Goal: Information Seeking & Learning: Learn about a topic

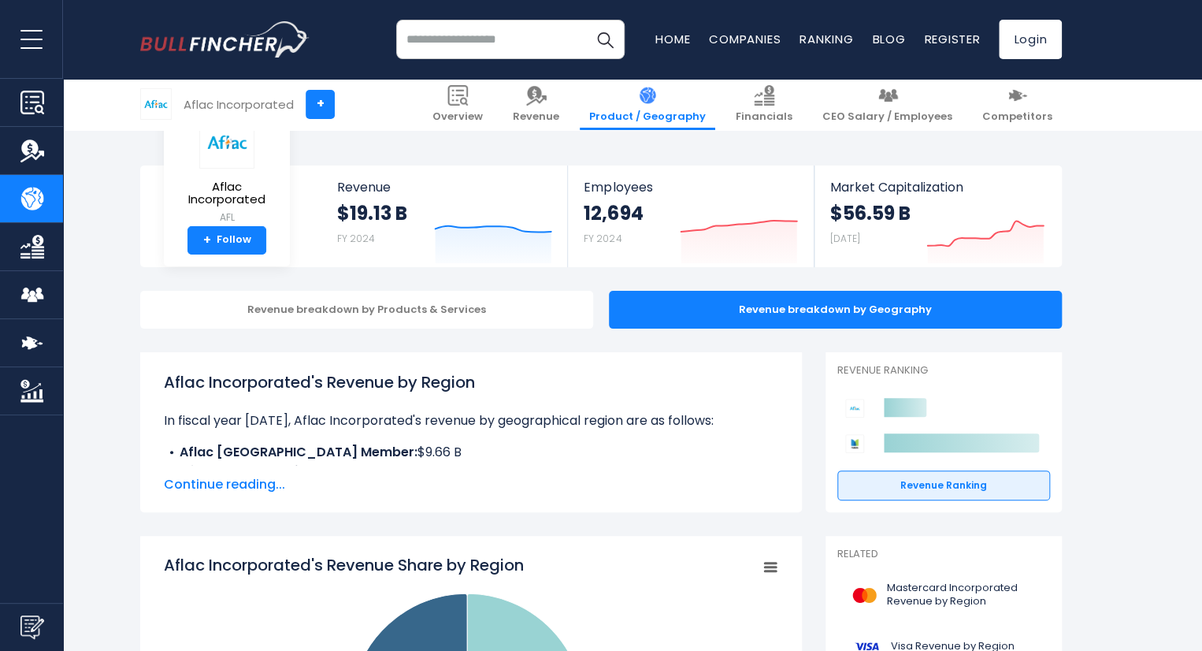
scroll to position [334, 0]
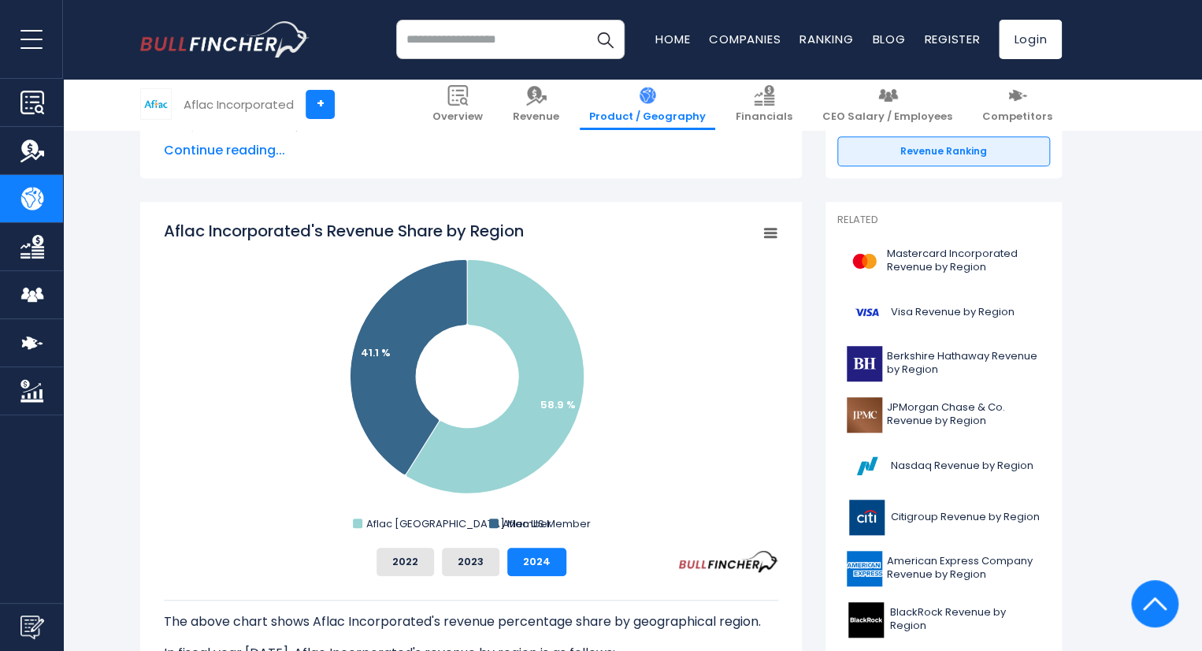
click at [743, 412] on rect "Aflac Incorporated's Revenue Share by Region" at bounding box center [471, 377] width 614 height 315
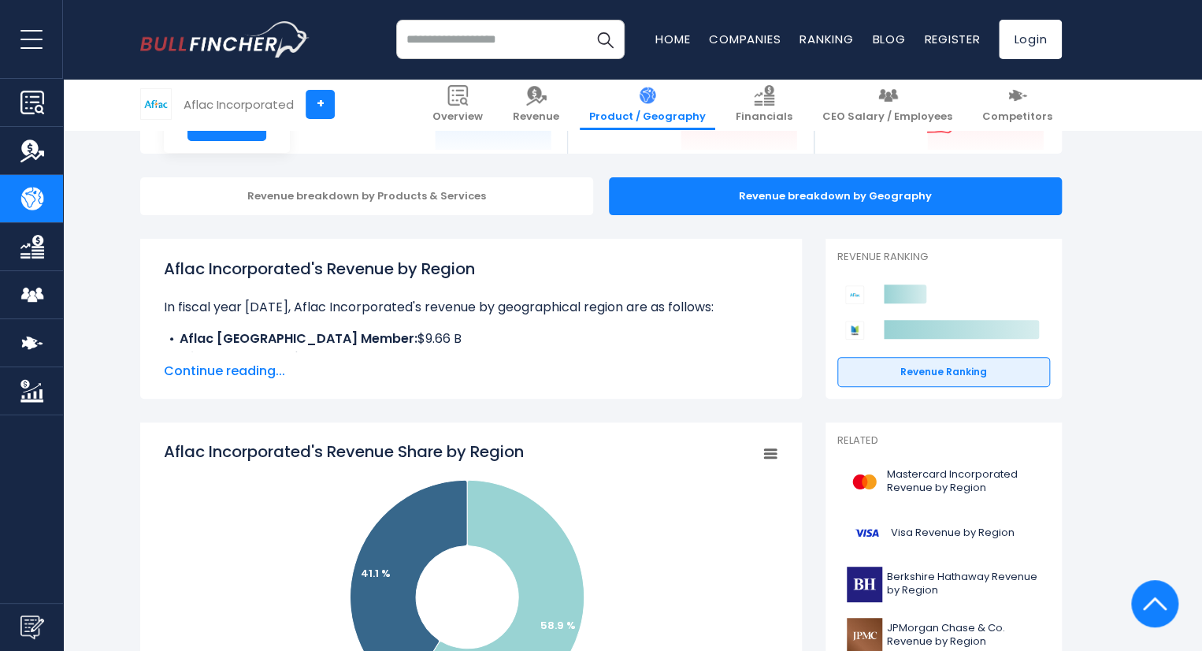
scroll to position [0, 0]
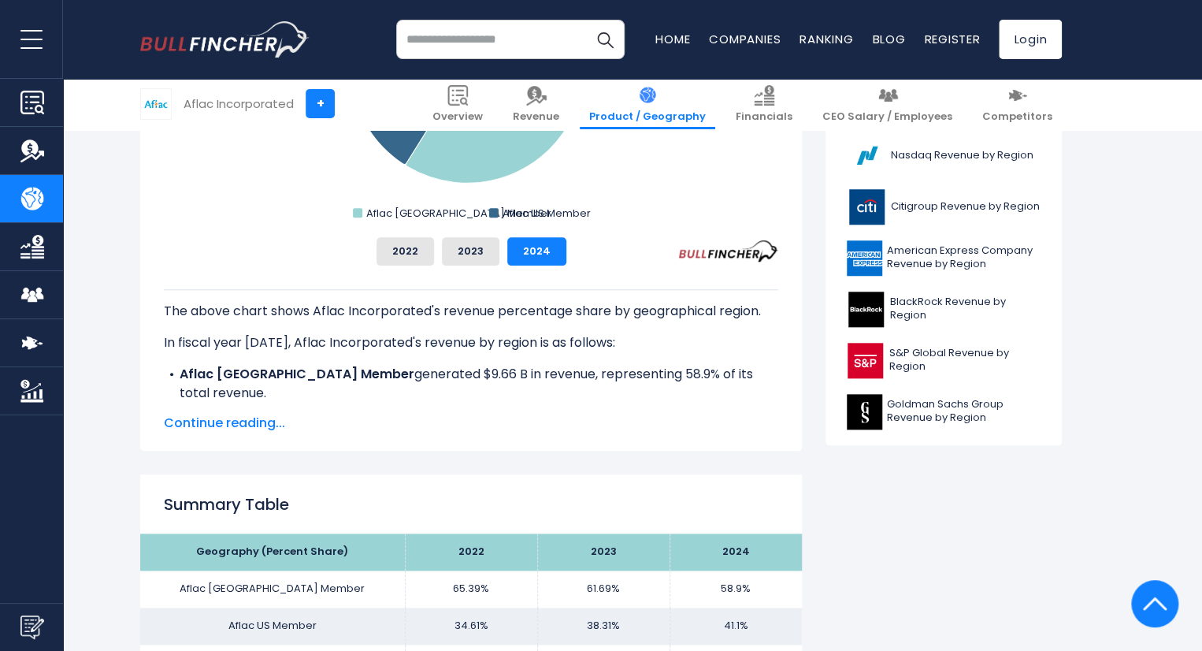
scroll to position [647, 0]
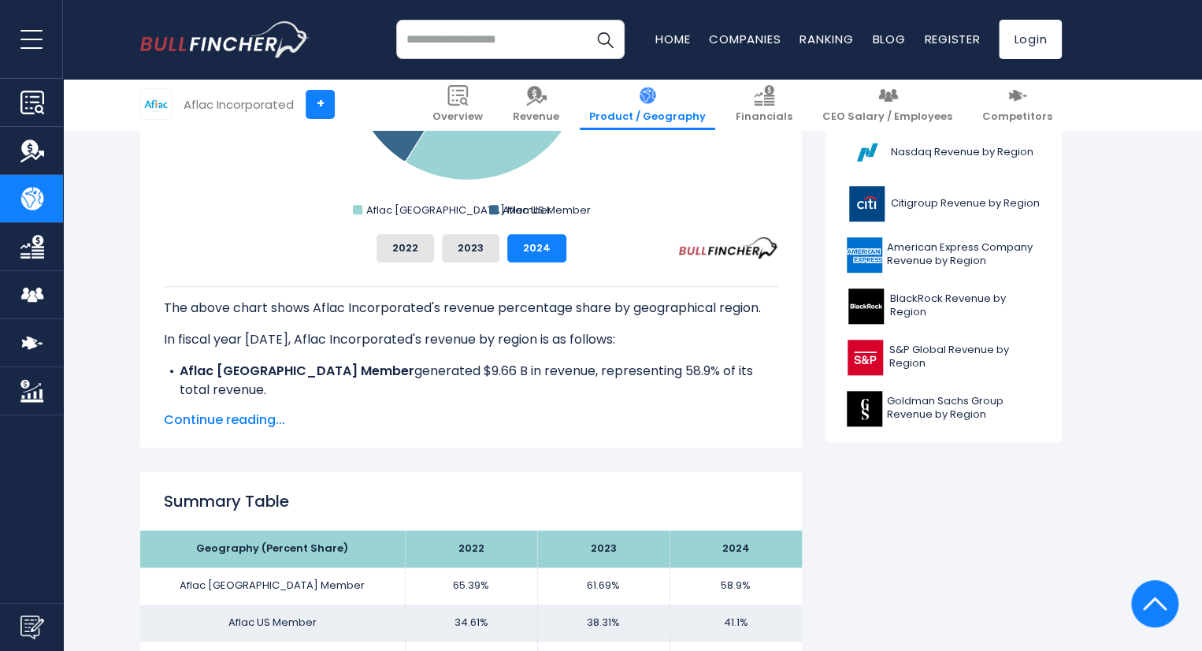
click at [258, 419] on span "Continue reading..." at bounding box center [471, 419] width 614 height 19
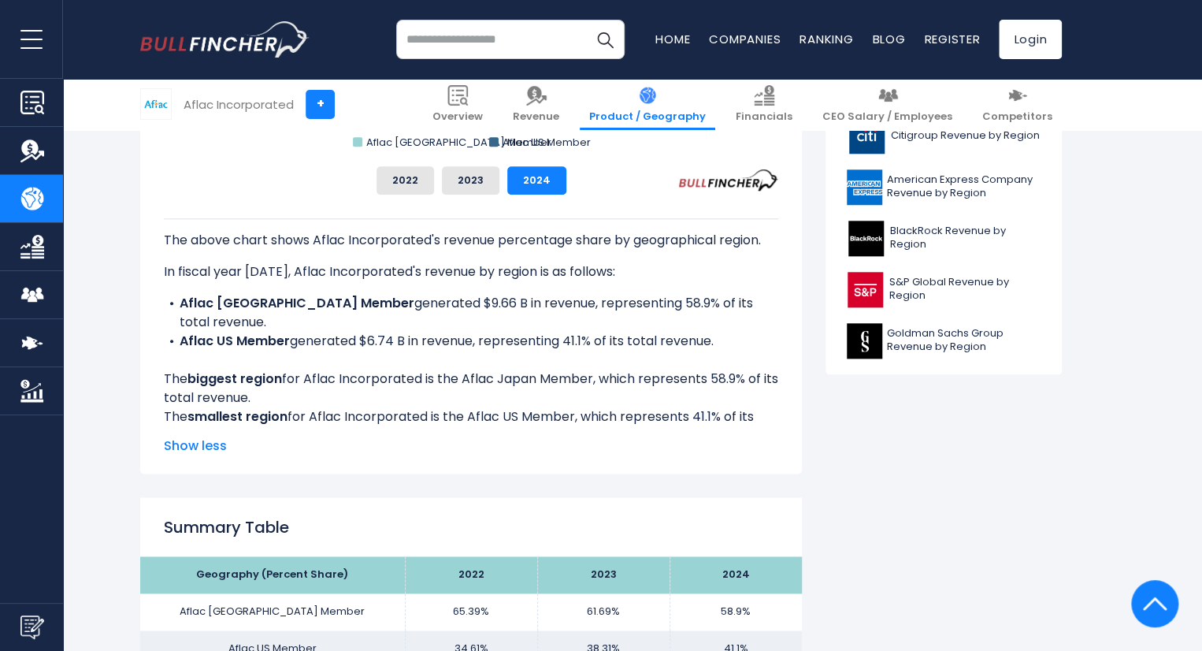
scroll to position [714, 0]
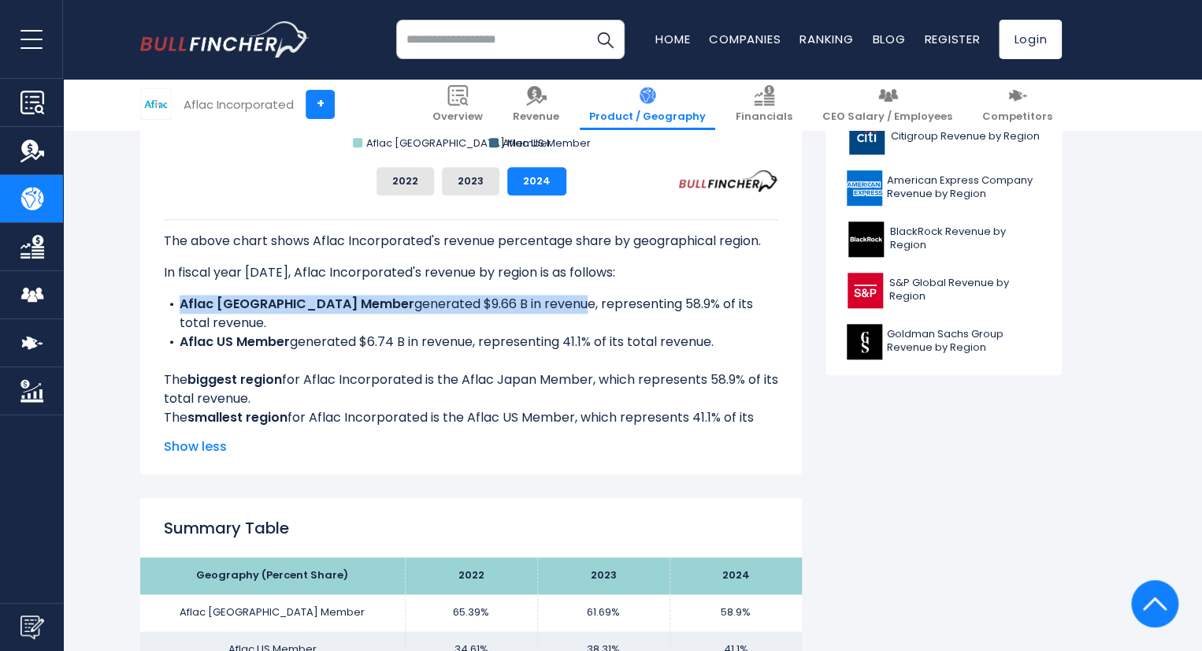
drag, startPoint x: 182, startPoint y: 307, endPoint x: 488, endPoint y: 299, distance: 305.7
click at [488, 299] on li "Aflac Japan Member generated $9.66 B in revenue, representing 58.9% of its tota…" at bounding box center [471, 314] width 614 height 38
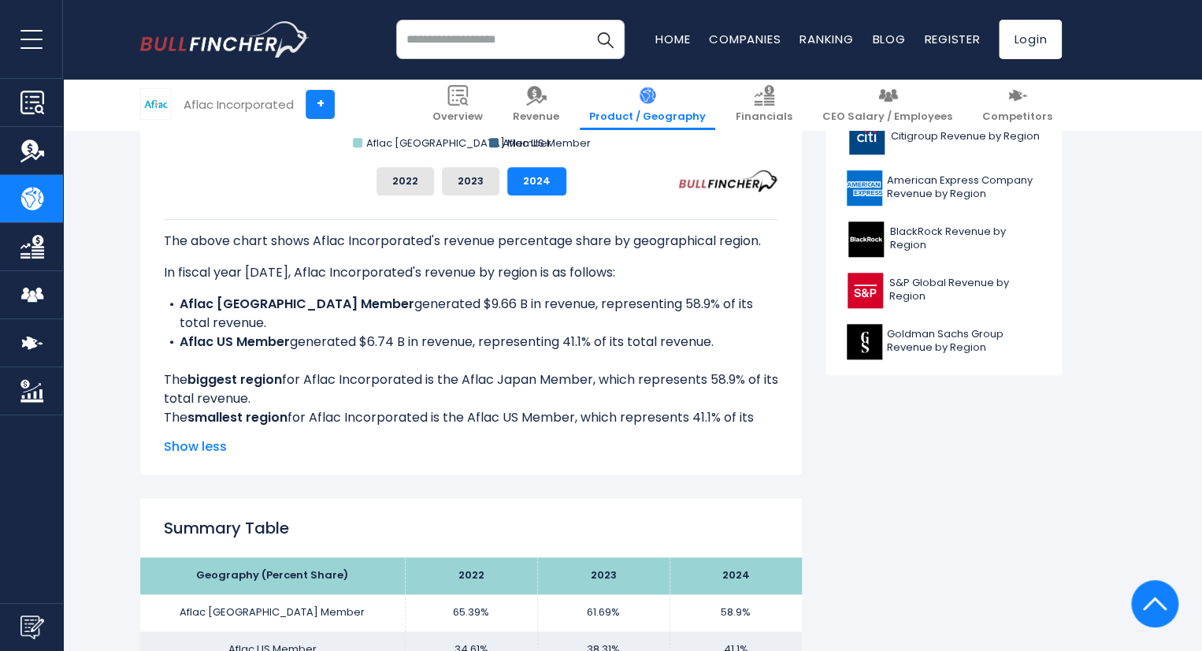
click at [584, 332] on li "Aflac US Member generated $6.74 B in revenue, representing 41.1% of its total r…" at bounding box center [471, 341] width 614 height 19
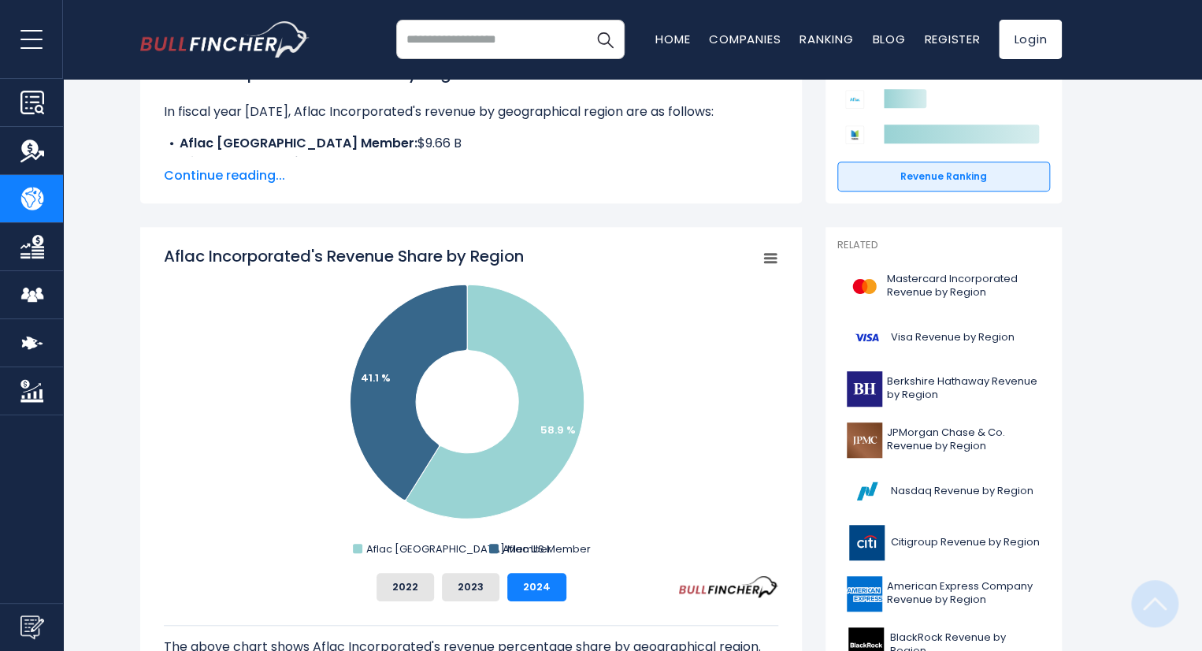
scroll to position [0, 0]
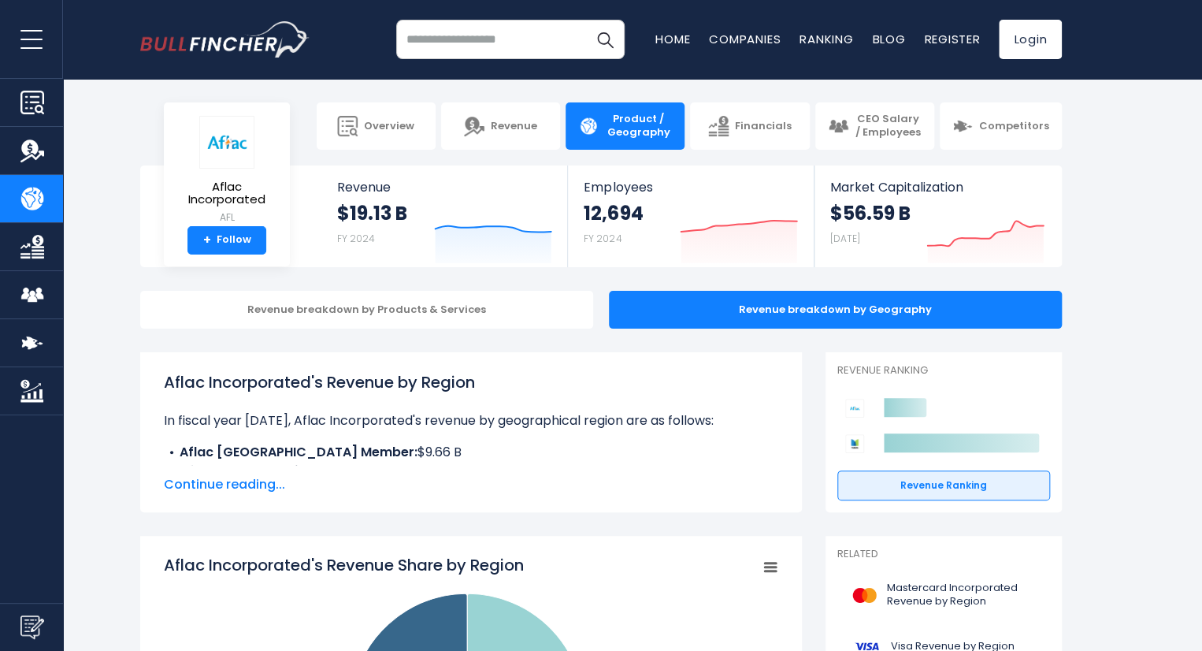
click at [271, 484] on span "Continue reading..." at bounding box center [471, 484] width 614 height 19
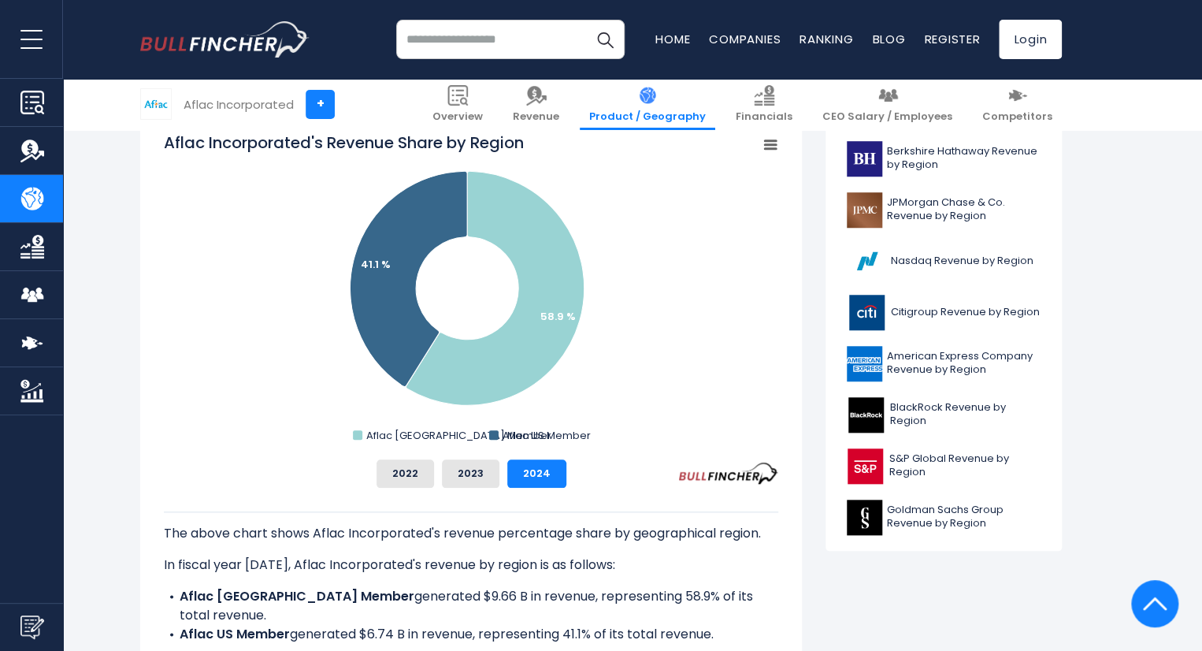
scroll to position [507, 0]
